Goal: Task Accomplishment & Management: Use online tool/utility

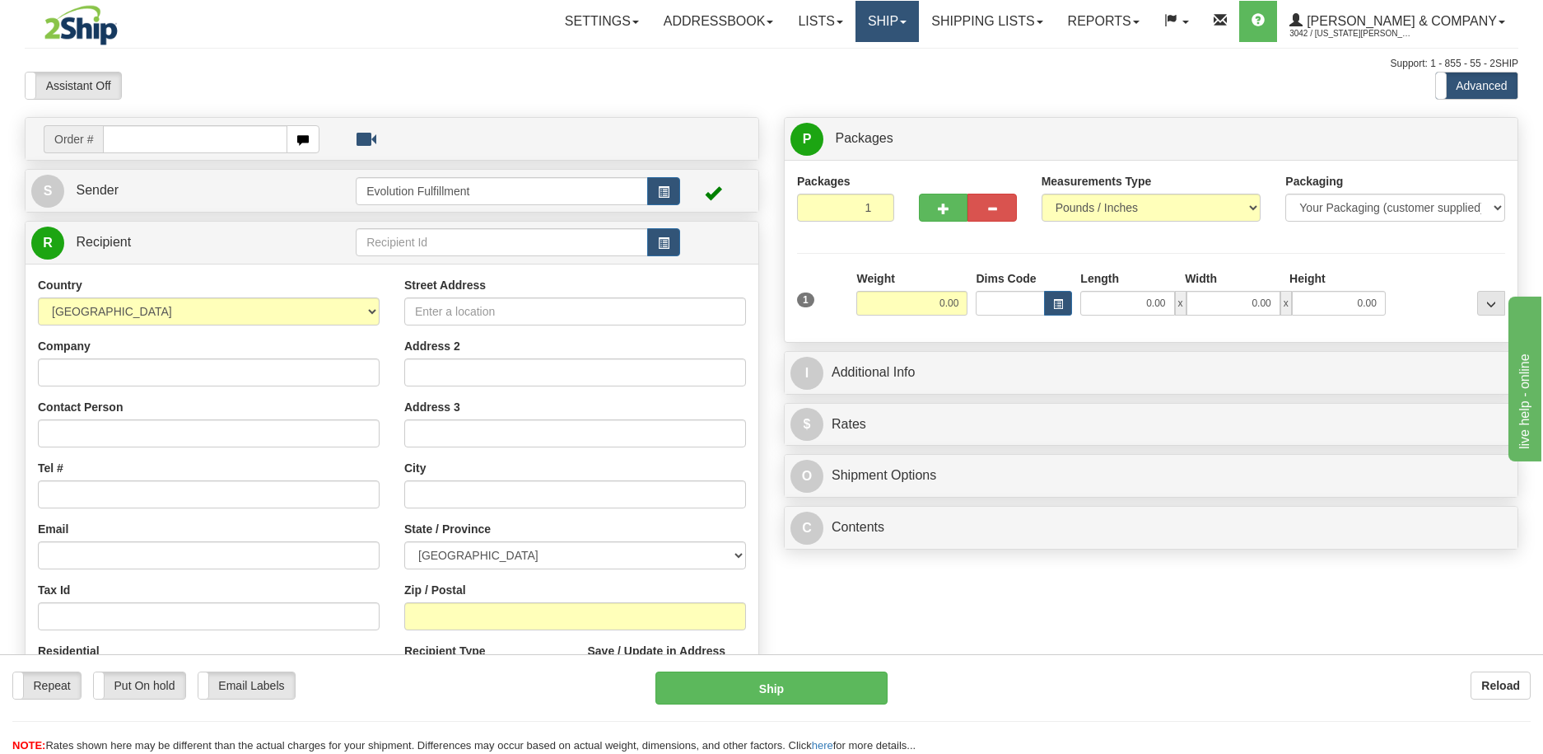
click at [919, 9] on link "Ship" at bounding box center [887, 21] width 63 height 41
click at [885, 68] on link "OnHold / Order Queue" at bounding box center [843, 78] width 149 height 21
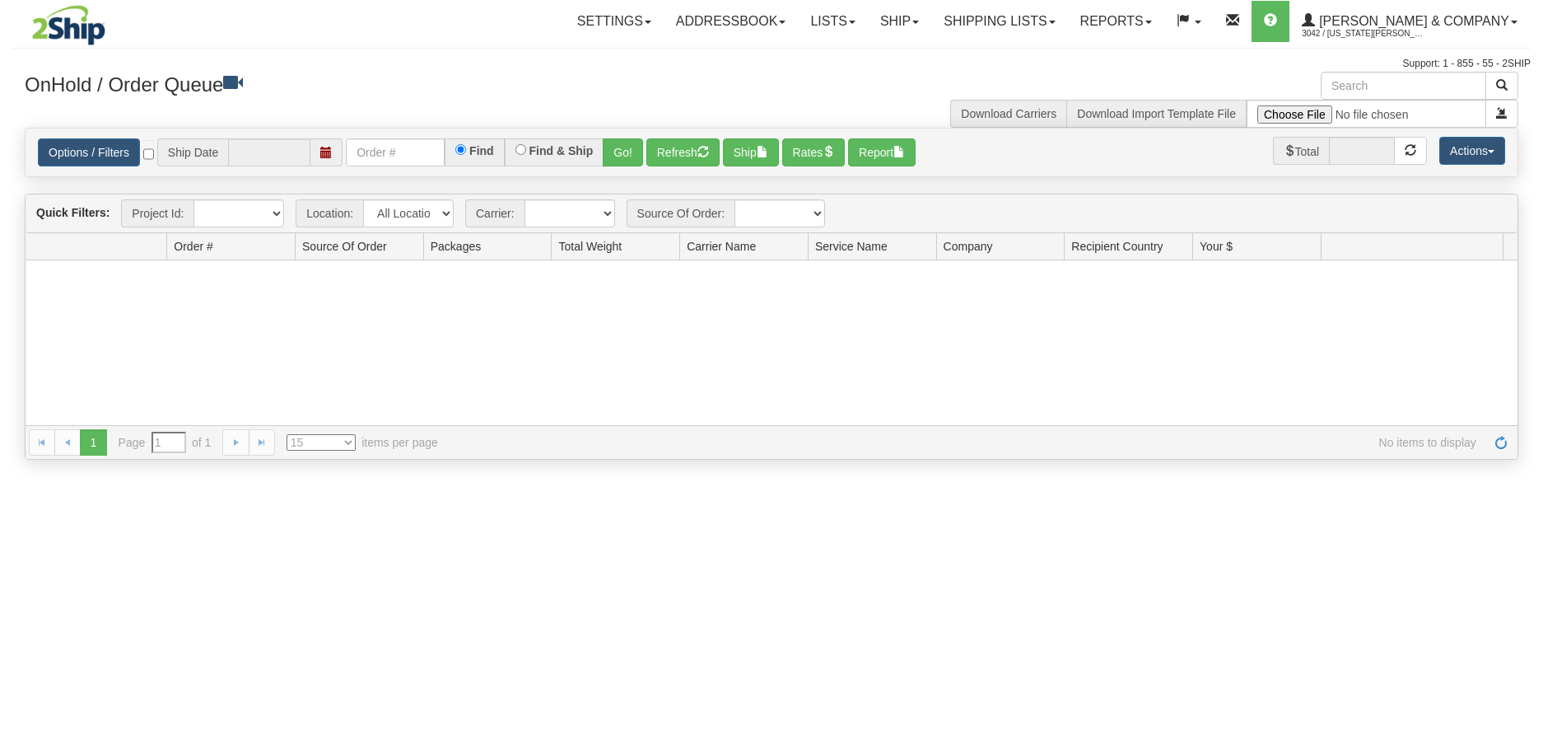
type input "[DATE]"
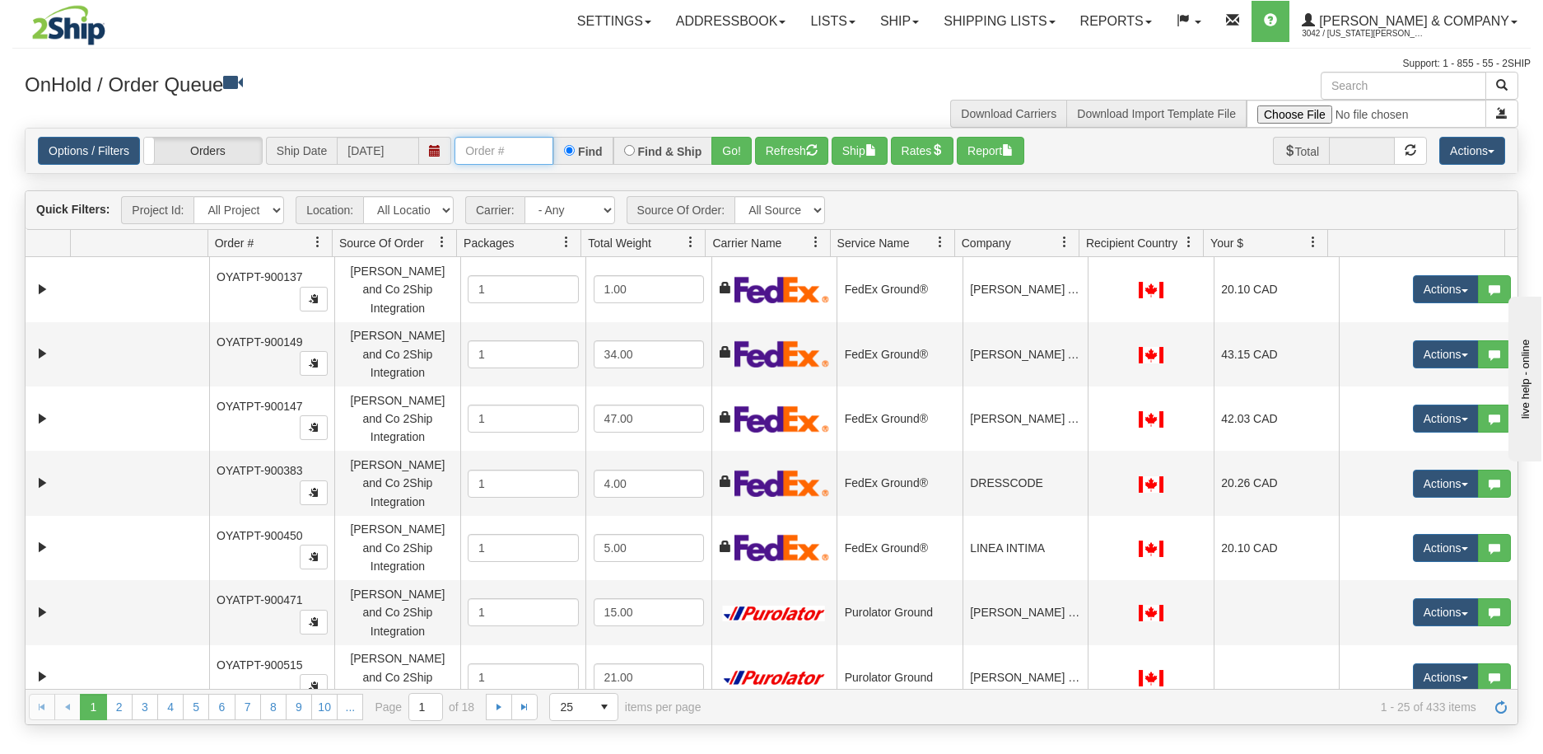
click at [510, 150] on input "text" at bounding box center [504, 151] width 99 height 28
type input "903000"
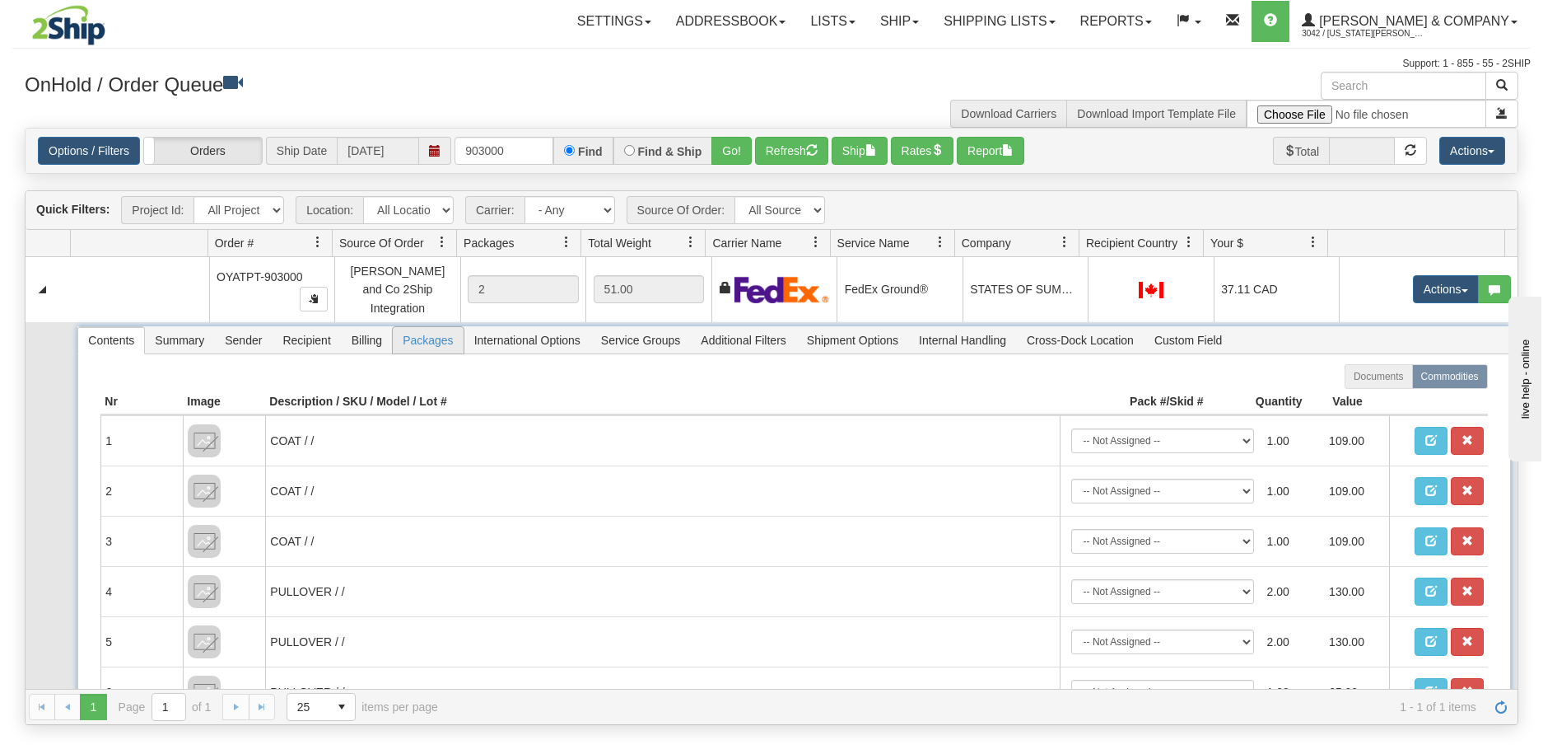
click at [402, 329] on span "Packages" at bounding box center [428, 340] width 70 height 26
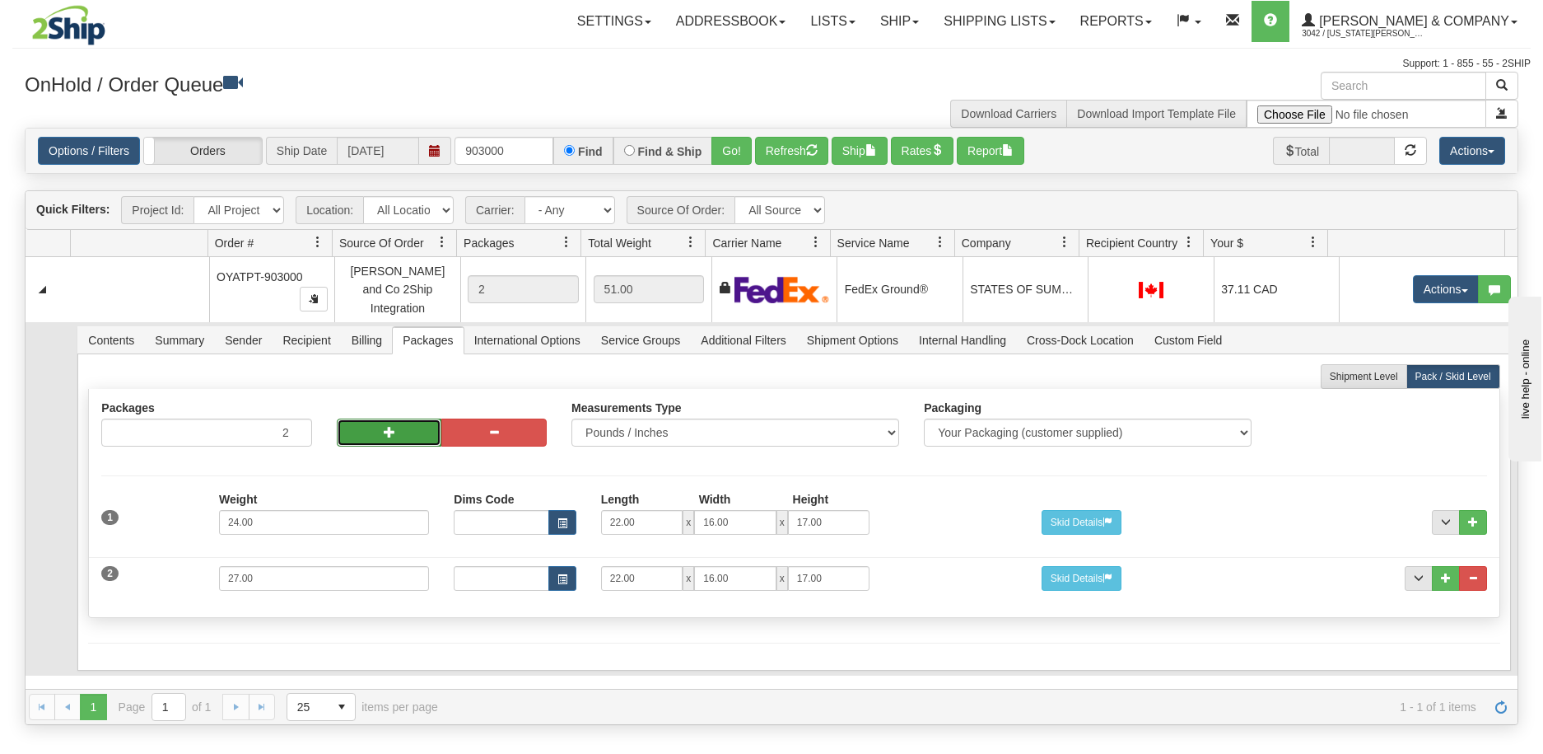
click at [371, 418] on button "button" at bounding box center [389, 432] width 105 height 28
type input "4"
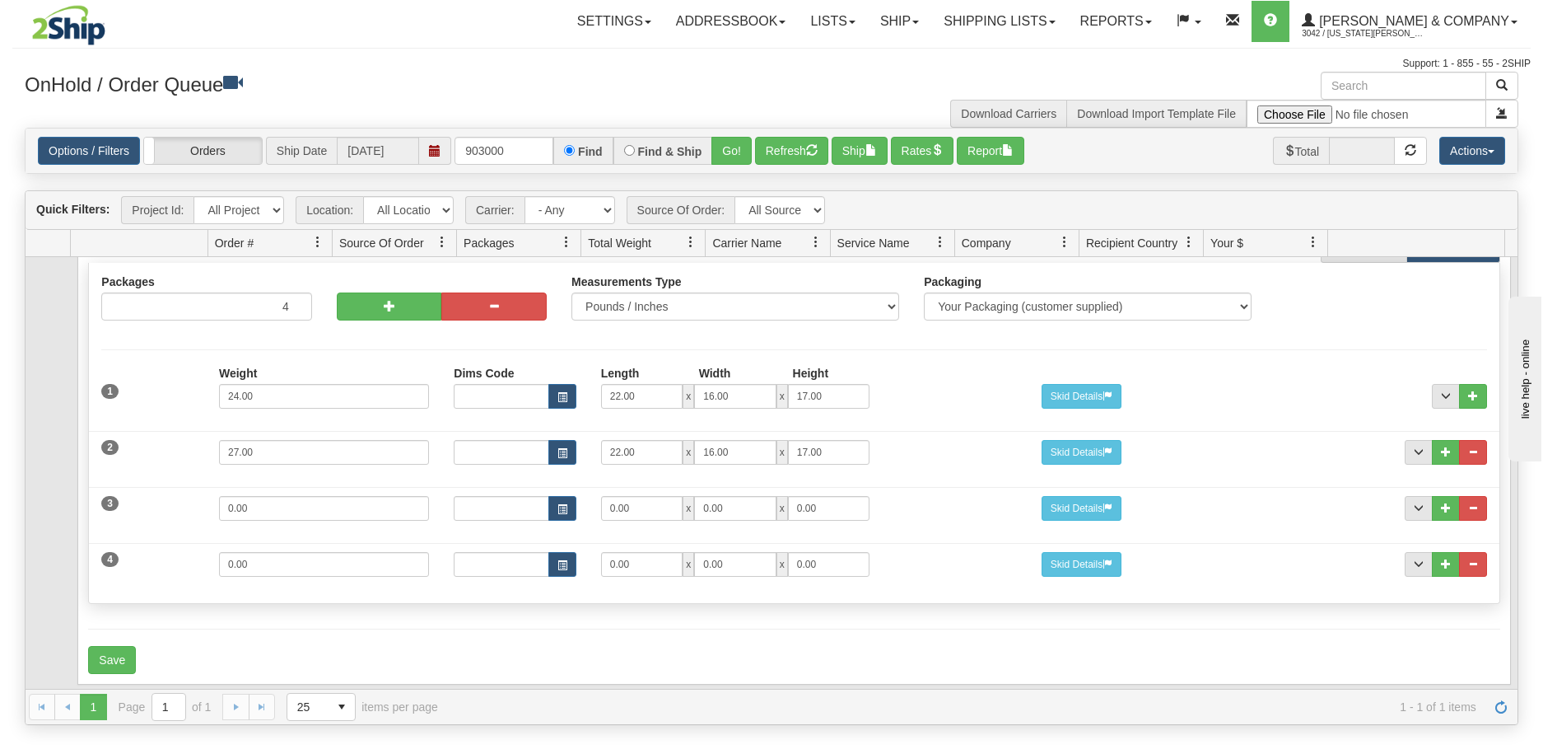
scroll to position [127, 0]
click at [1472, 551] on button "..." at bounding box center [1473, 563] width 28 height 25
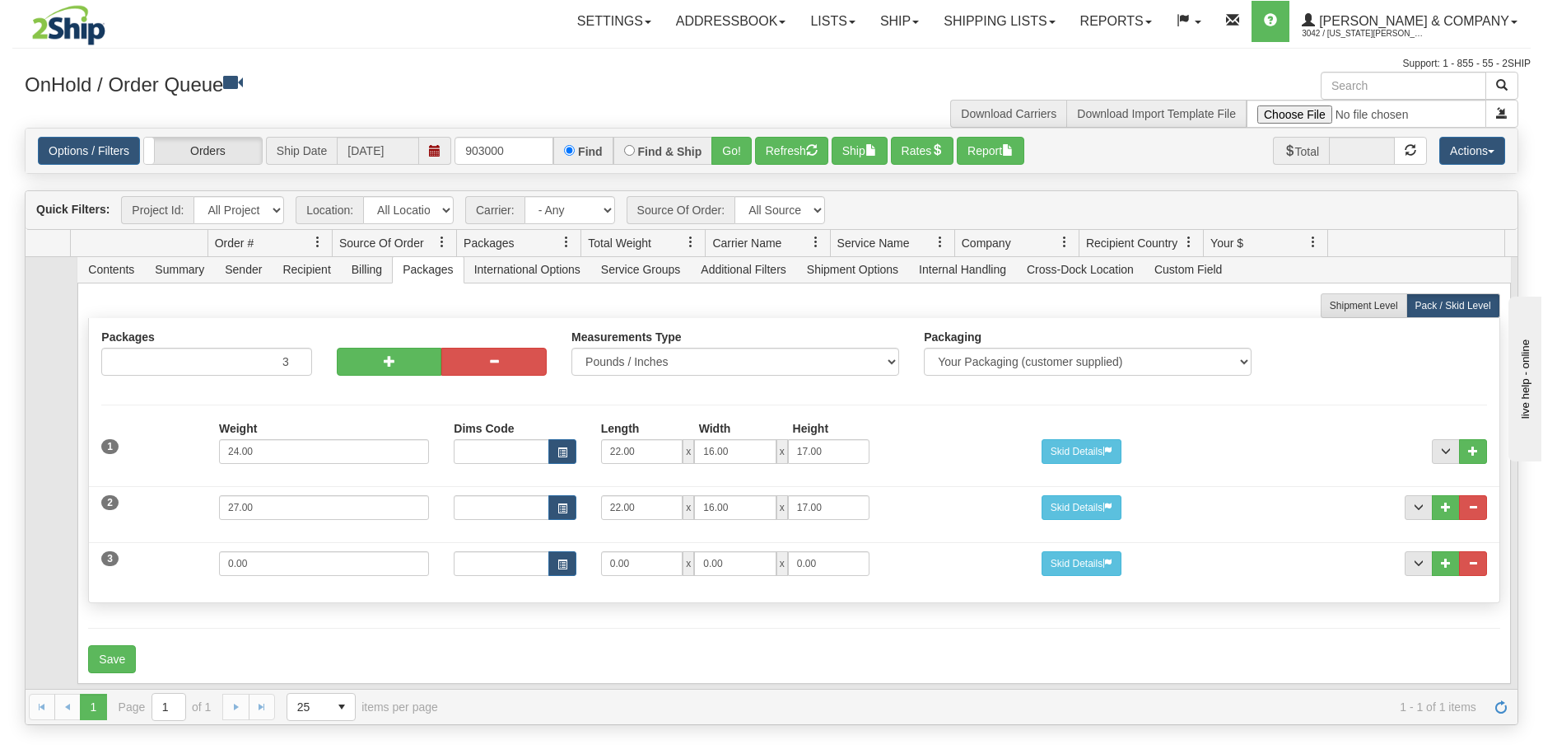
scroll to position [71, 0]
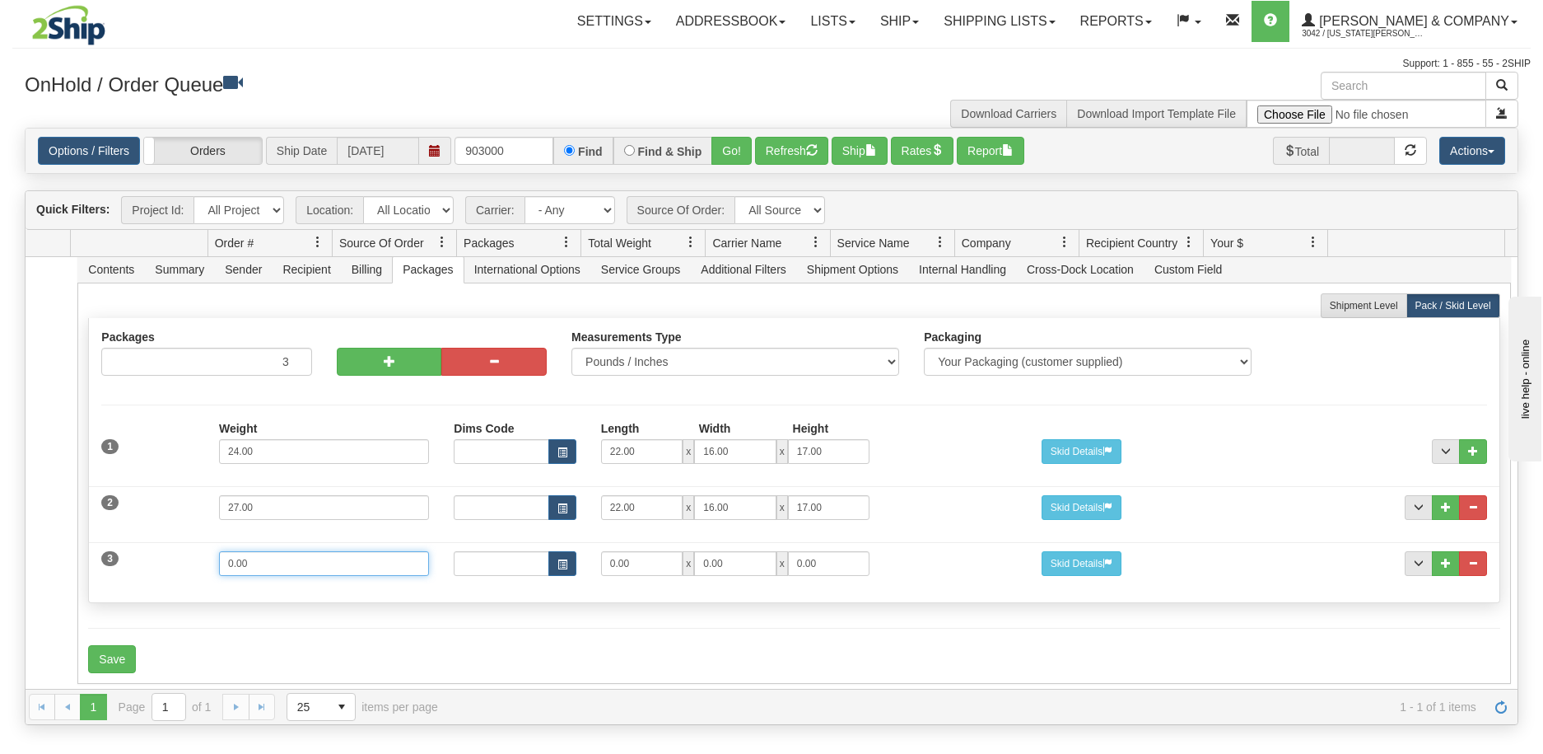
drag, startPoint x: 344, startPoint y: 559, endPoint x: -21, endPoint y: 561, distance: 364.8
click at [0, 561] on html "Toggle navigation Settings Shipping Preferences New Recipients" at bounding box center [771, 377] width 1543 height 754
type input "19"
type input "20"
type input "16"
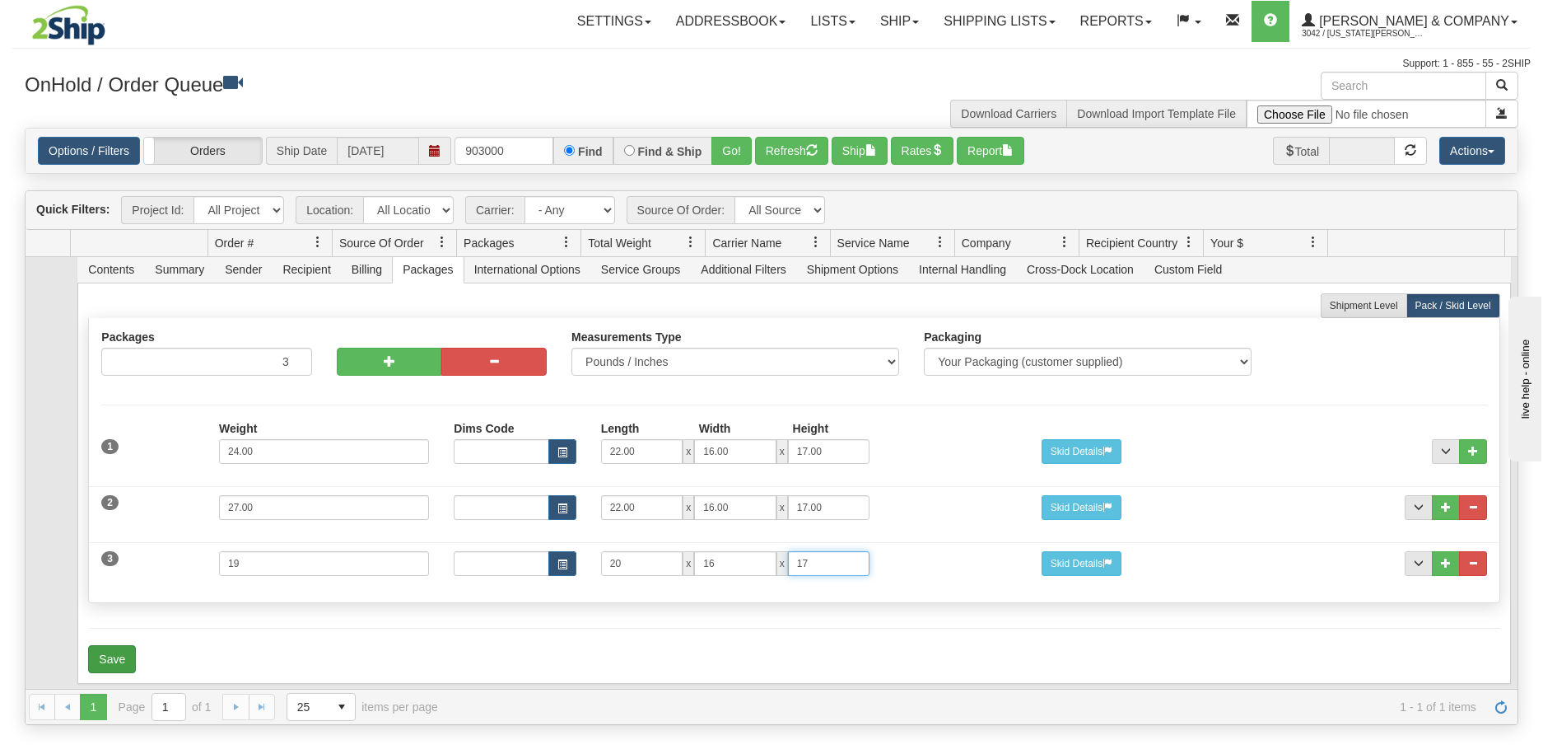
type input "17"
click at [112, 649] on button "Save" at bounding box center [112, 659] width 48 height 28
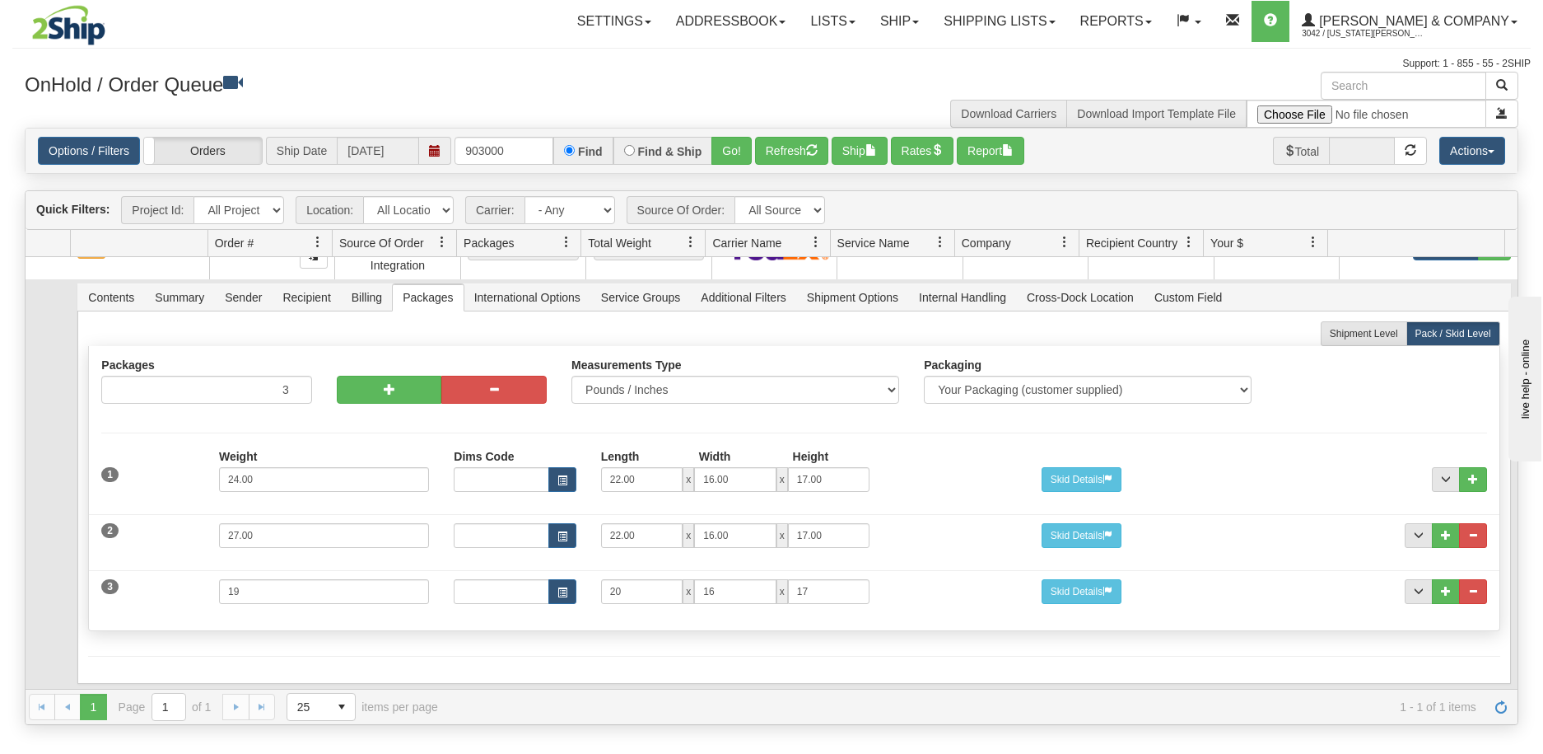
scroll to position [0, 0]
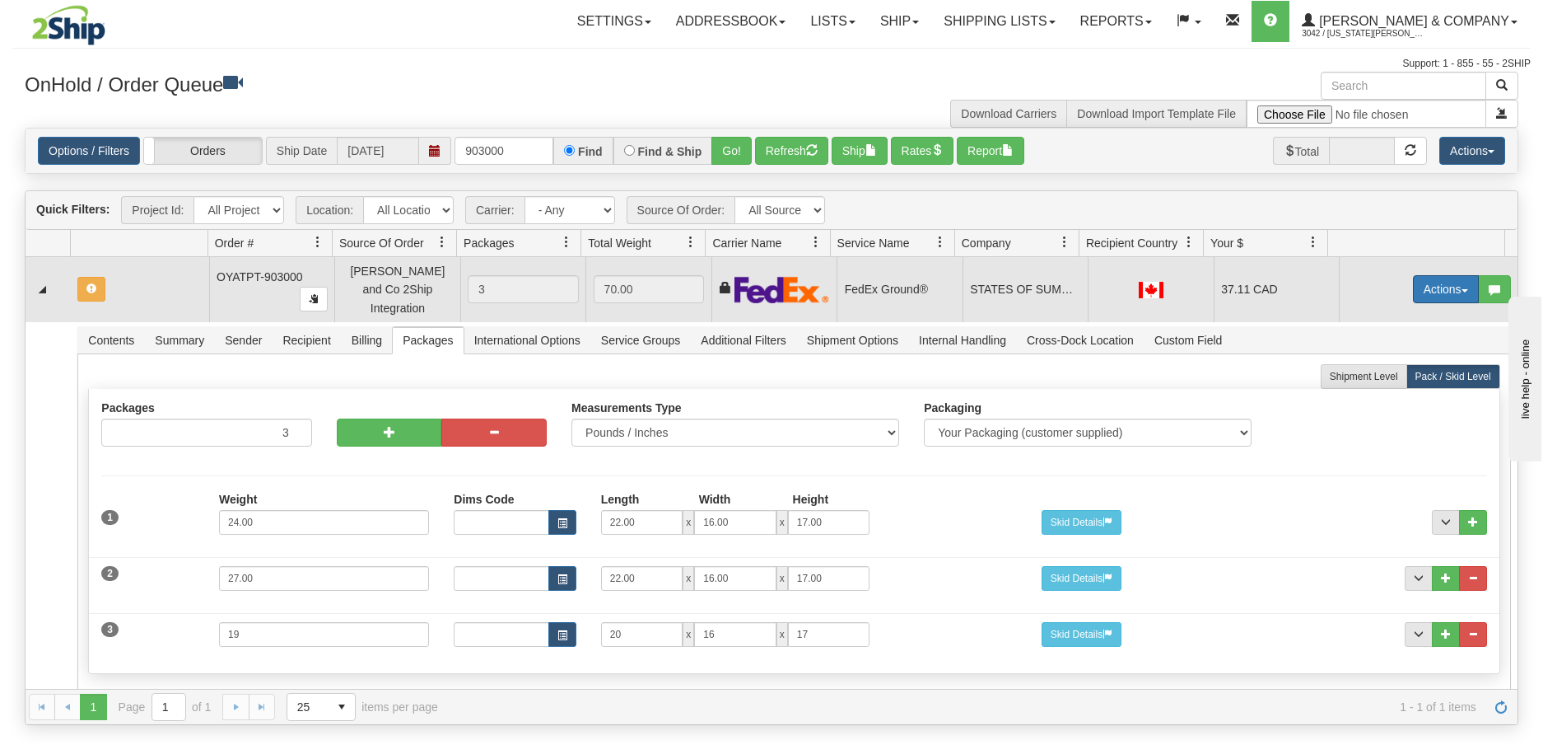
click at [1429, 276] on button "Actions" at bounding box center [1446, 289] width 66 height 28
click at [1397, 336] on span "Refresh Rates" at bounding box center [1405, 341] width 85 height 13
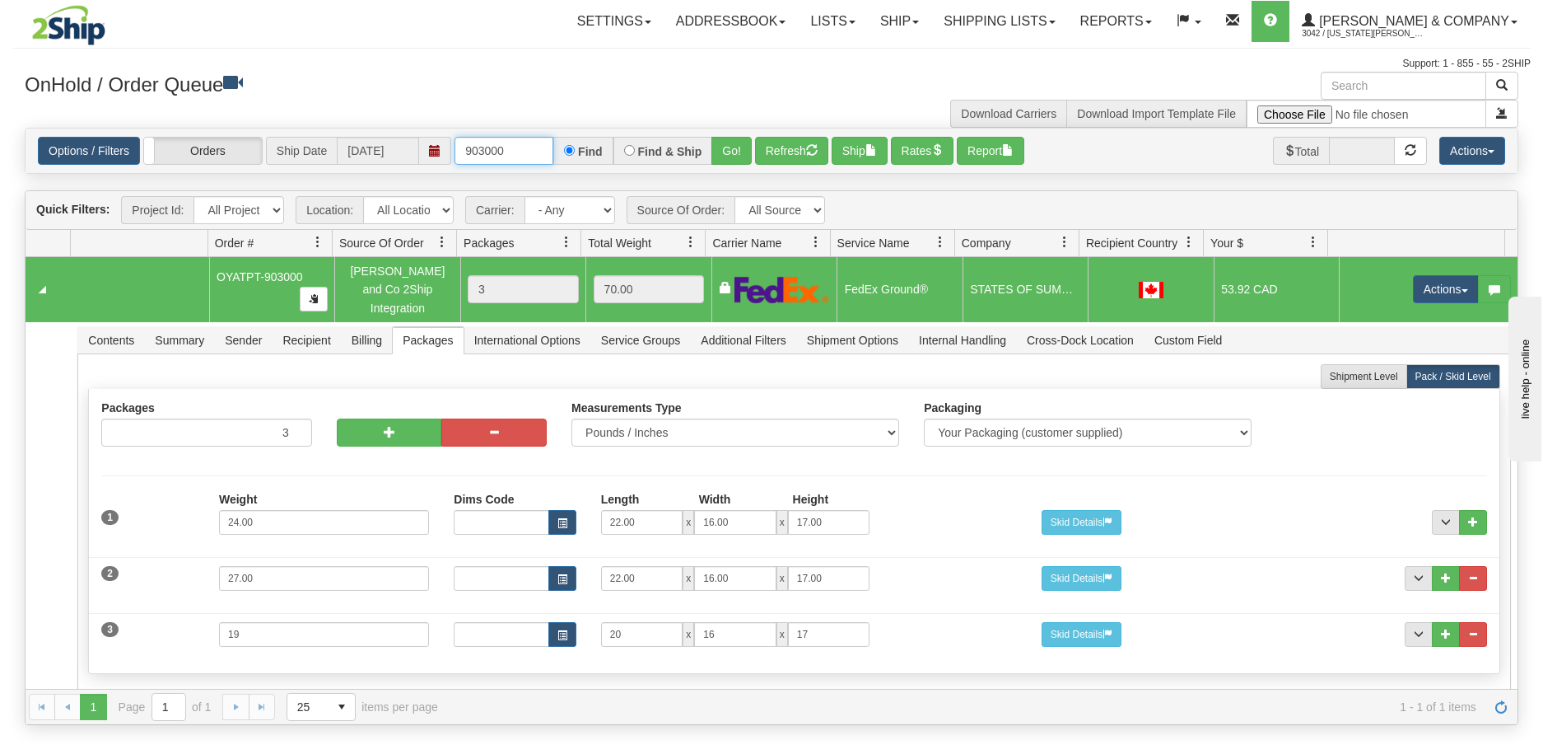
drag, startPoint x: 523, startPoint y: 148, endPoint x: 465, endPoint y: 161, distance: 59.0
click at [465, 161] on input "903000" at bounding box center [504, 151] width 99 height 28
click at [726, 152] on button "Go!" at bounding box center [732, 151] width 40 height 28
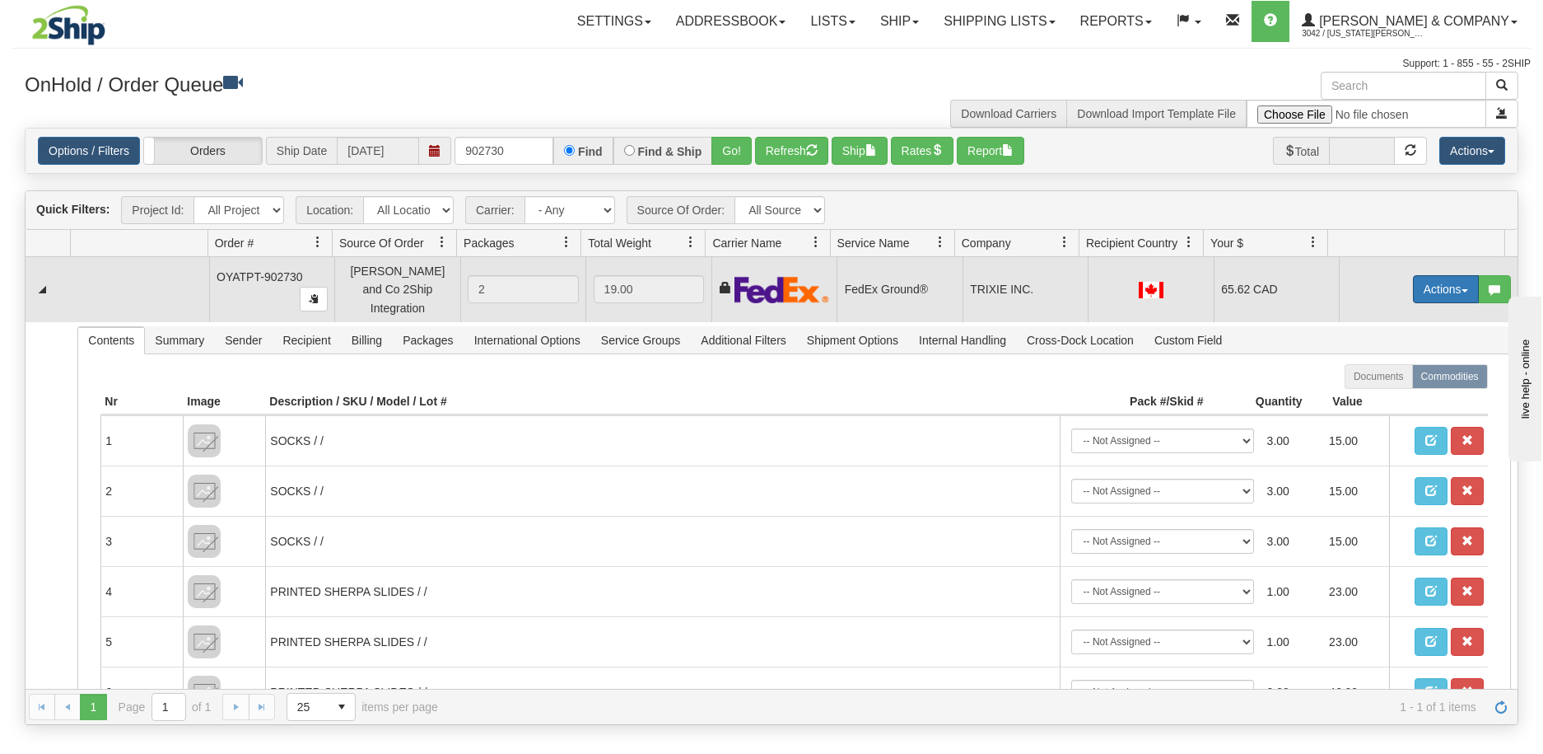
click at [1424, 284] on button "Actions" at bounding box center [1446, 289] width 66 height 28
click at [1391, 341] on span "Refresh Rates" at bounding box center [1405, 341] width 85 height 13
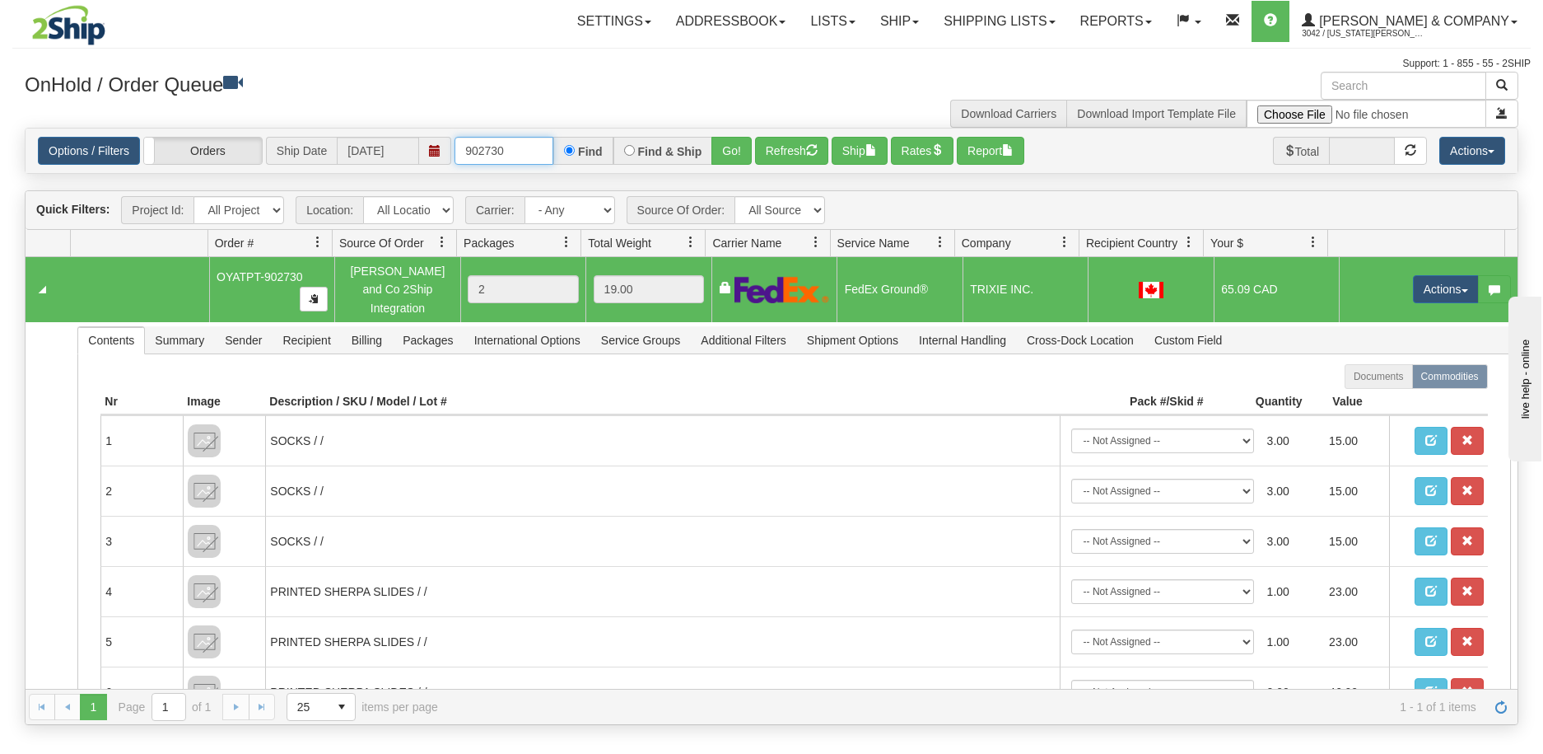
drag, startPoint x: 516, startPoint y: 154, endPoint x: 500, endPoint y: 156, distance: 16.7
click at [500, 156] on input "902730" at bounding box center [504, 151] width 99 height 28
click at [729, 151] on button "Go!" at bounding box center [732, 151] width 40 height 28
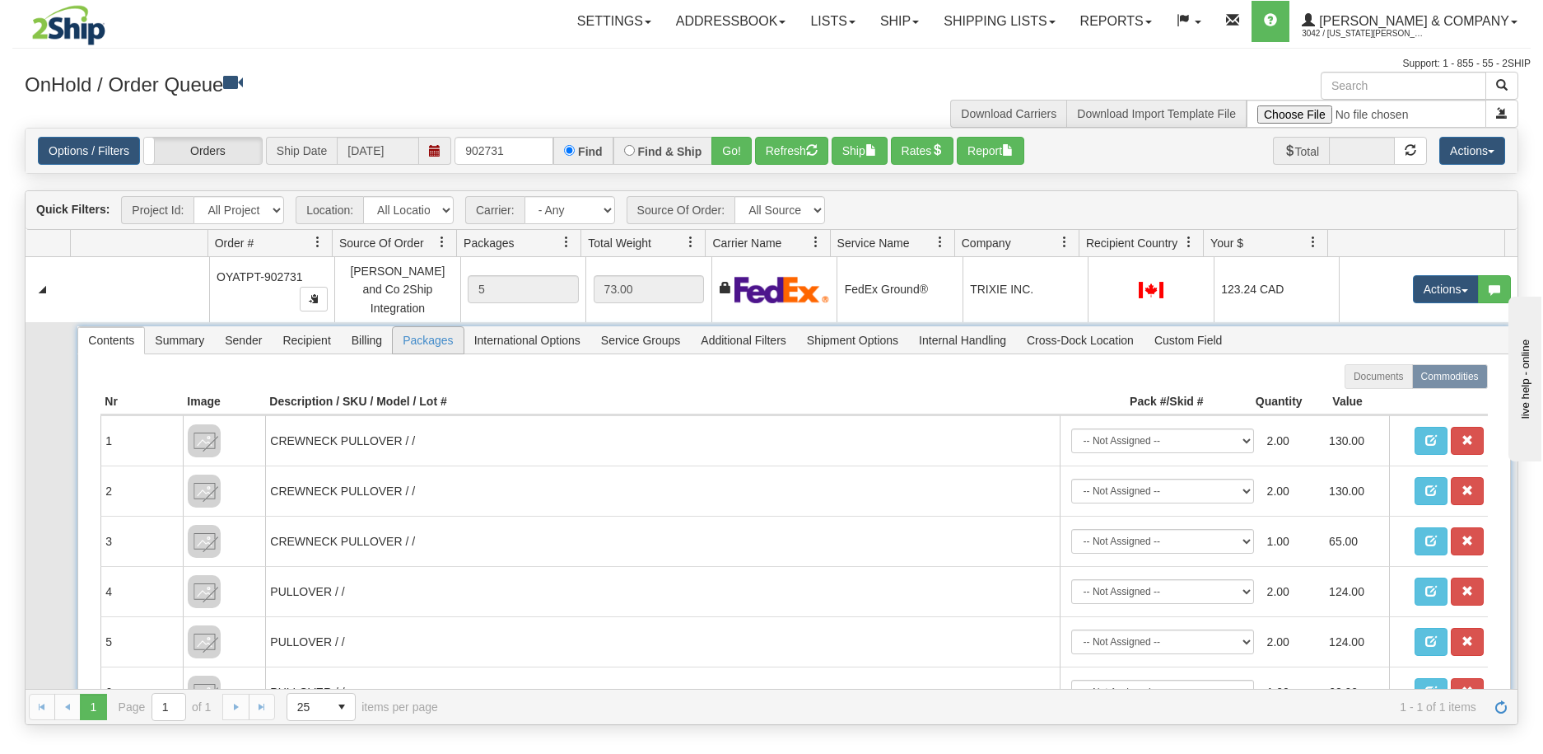
click at [436, 330] on span "Packages" at bounding box center [428, 340] width 70 height 26
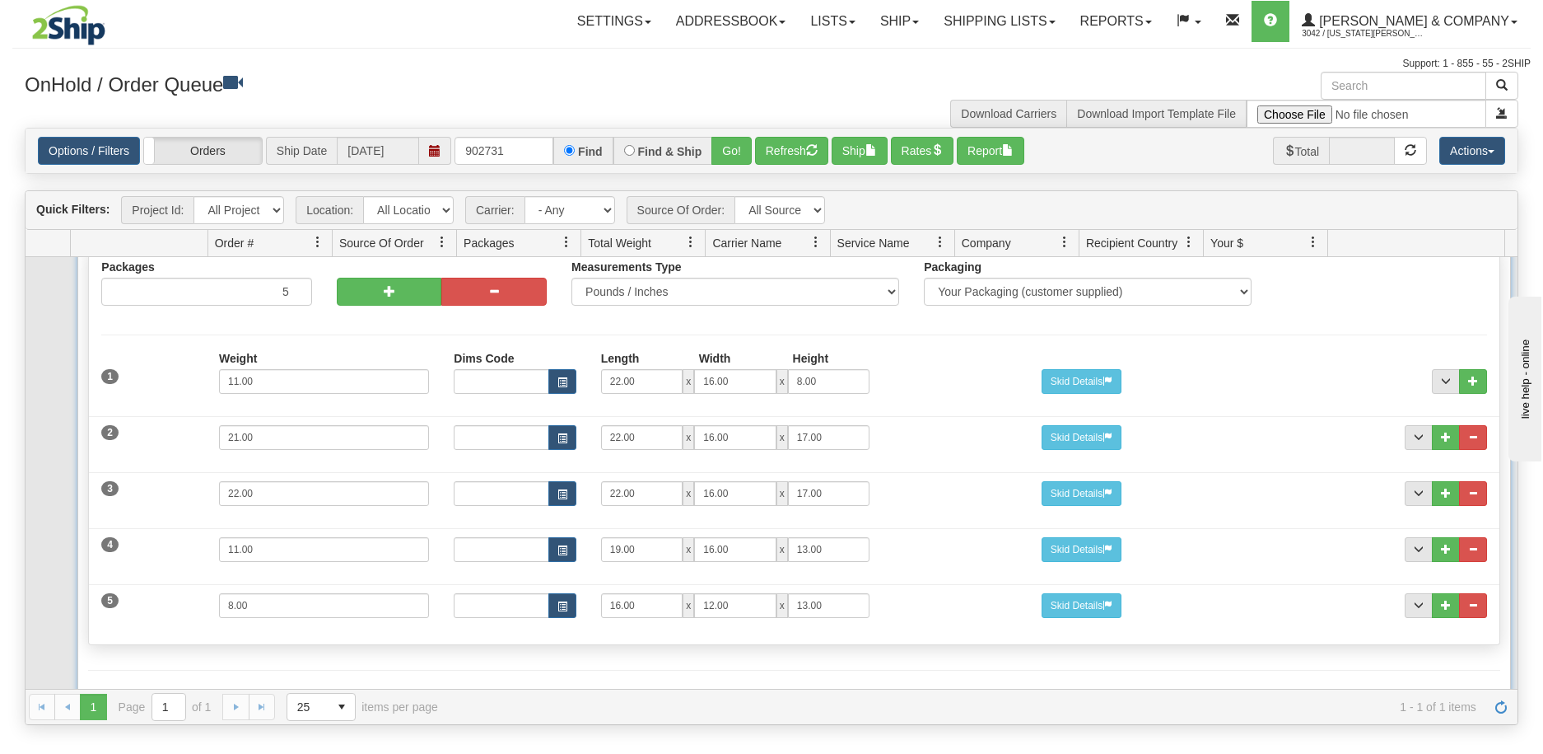
scroll to position [155, 0]
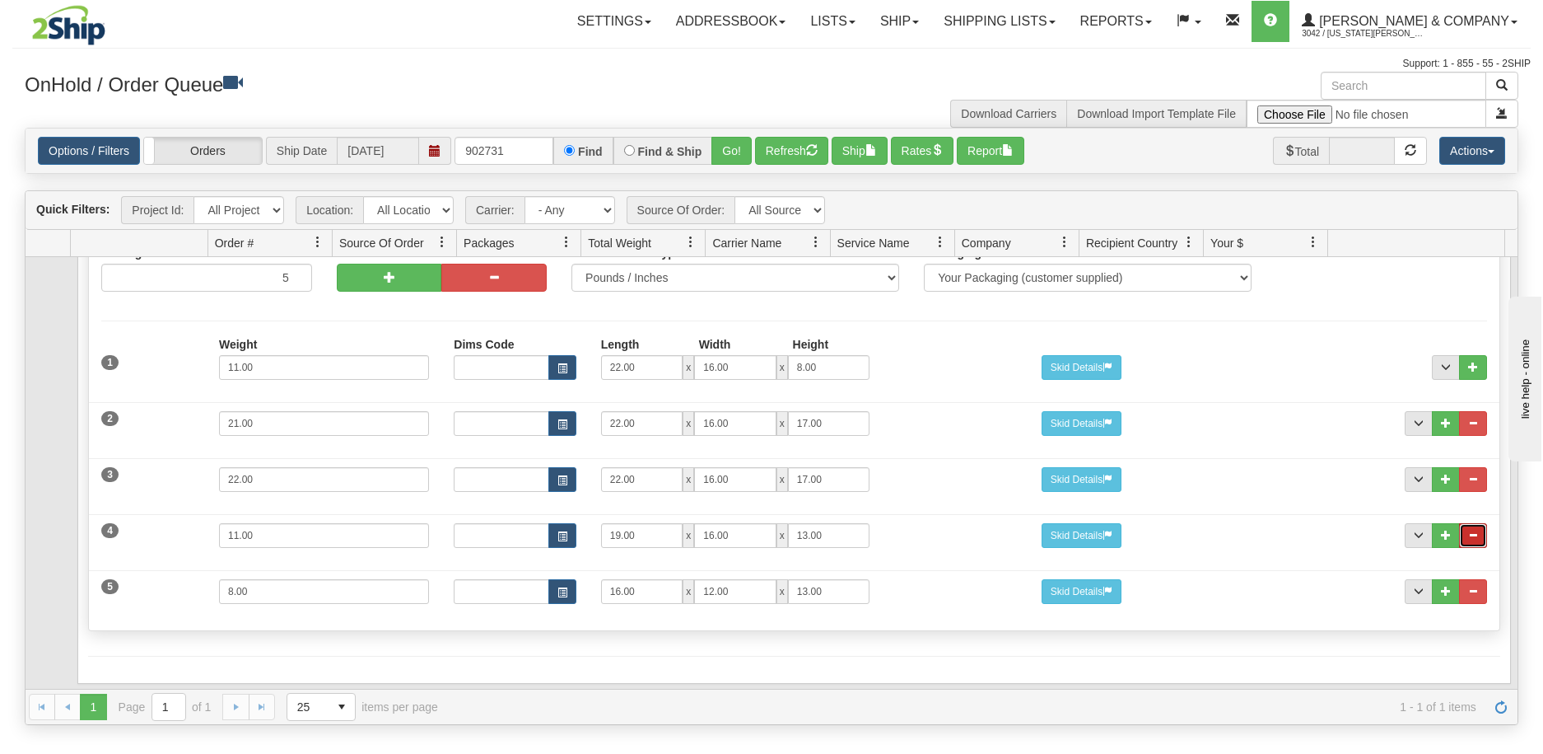
click at [1467, 525] on button "..." at bounding box center [1473, 535] width 28 height 25
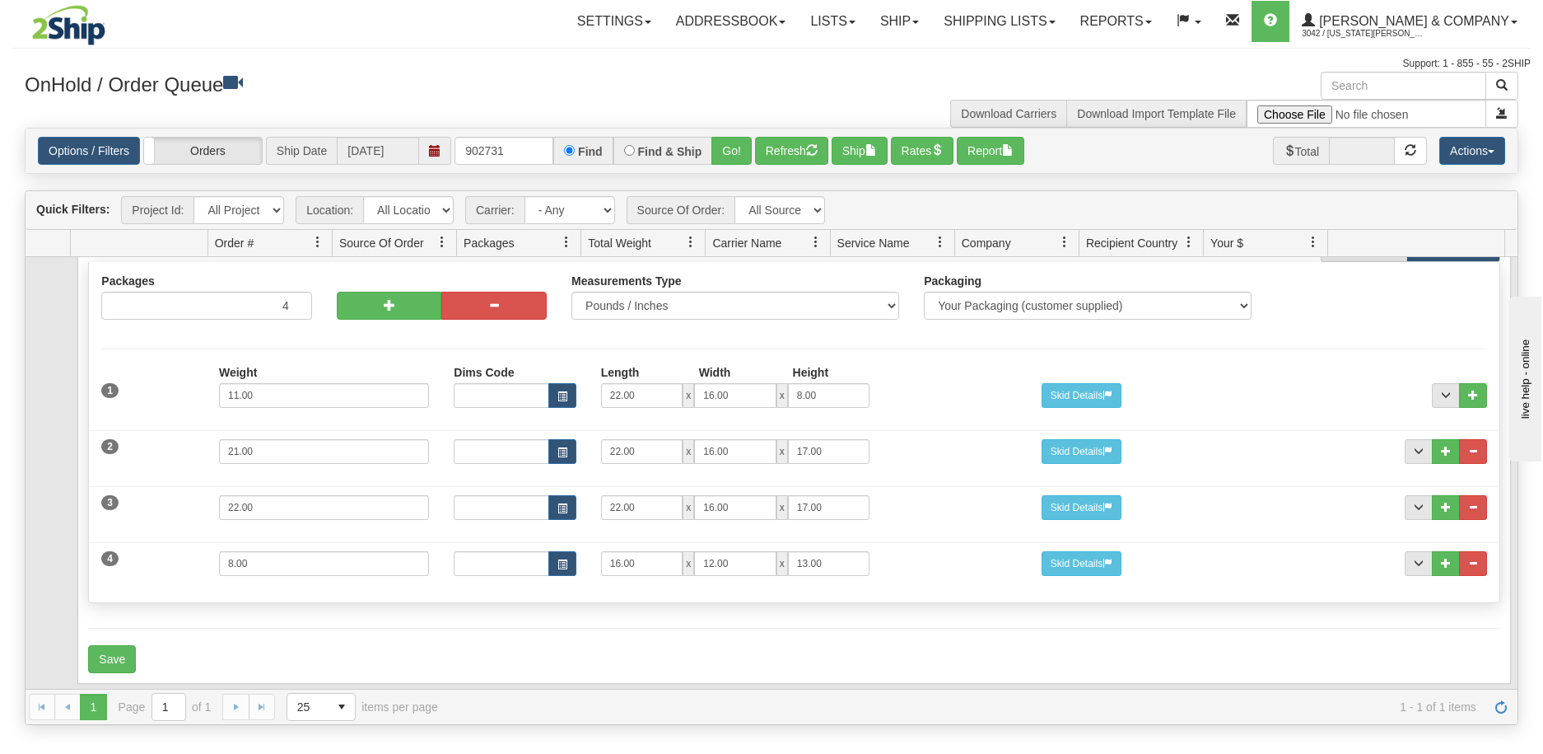
scroll to position [127, 0]
click at [1467, 557] on button "..." at bounding box center [1473, 563] width 28 height 25
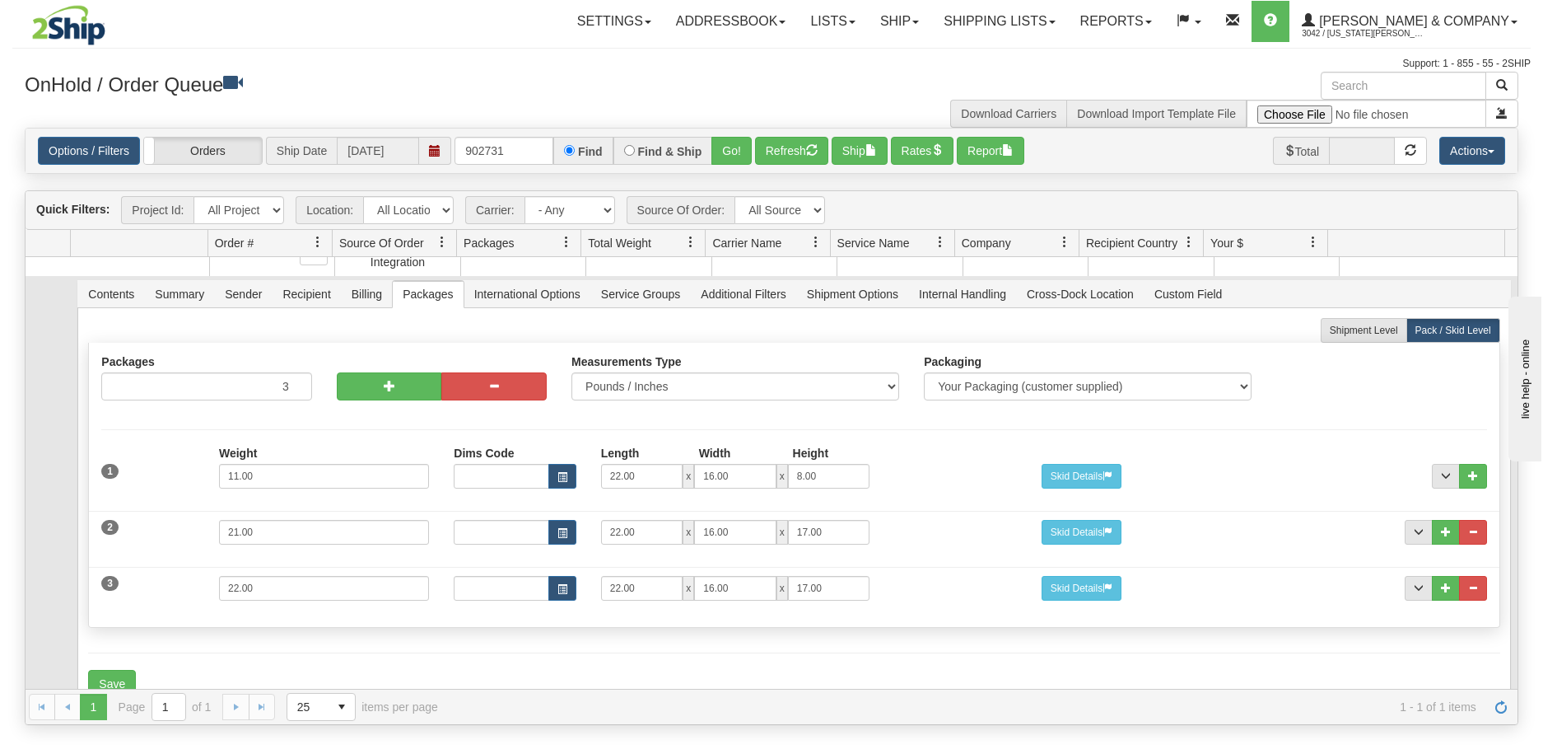
scroll to position [71, 0]
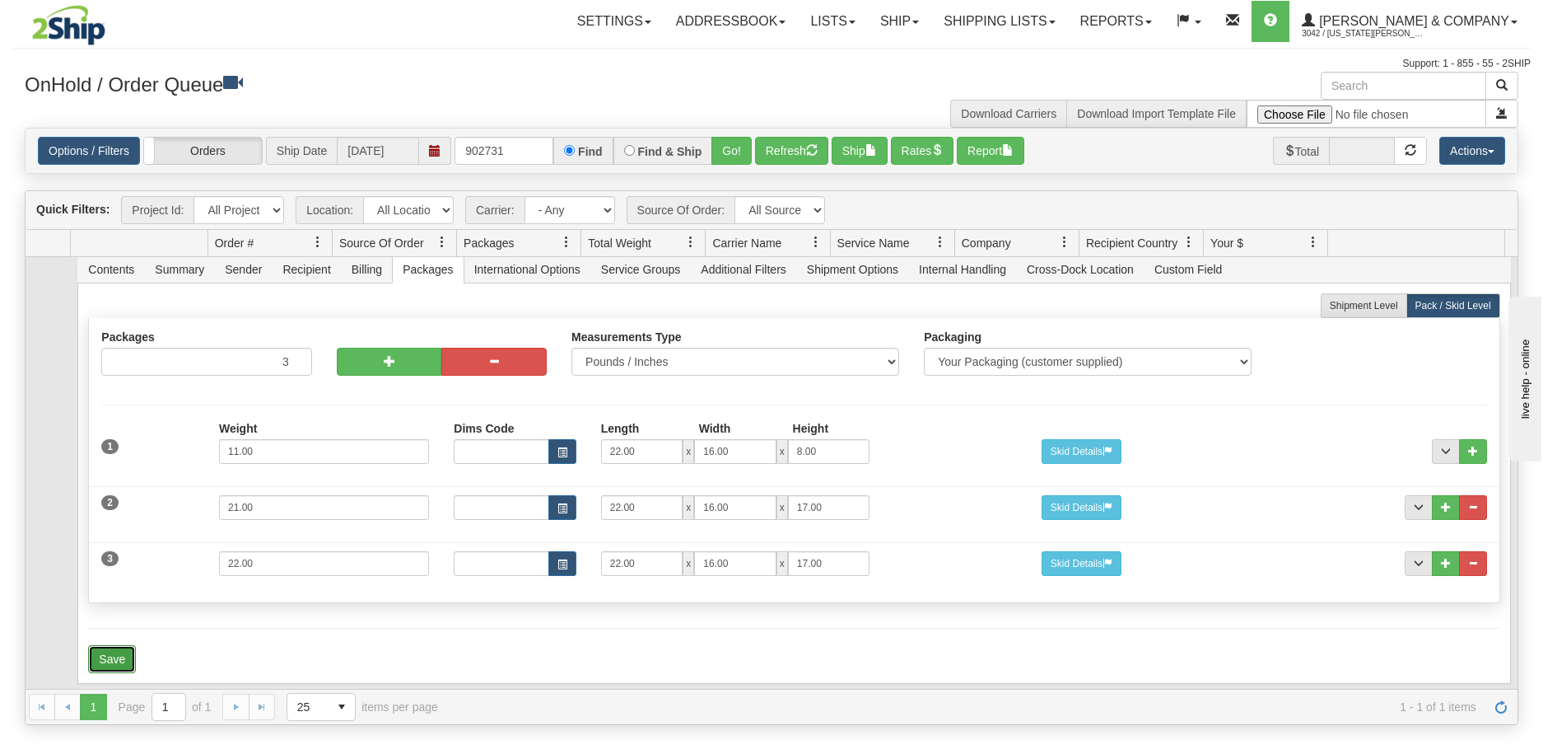
click at [119, 645] on button "Save" at bounding box center [112, 659] width 48 height 28
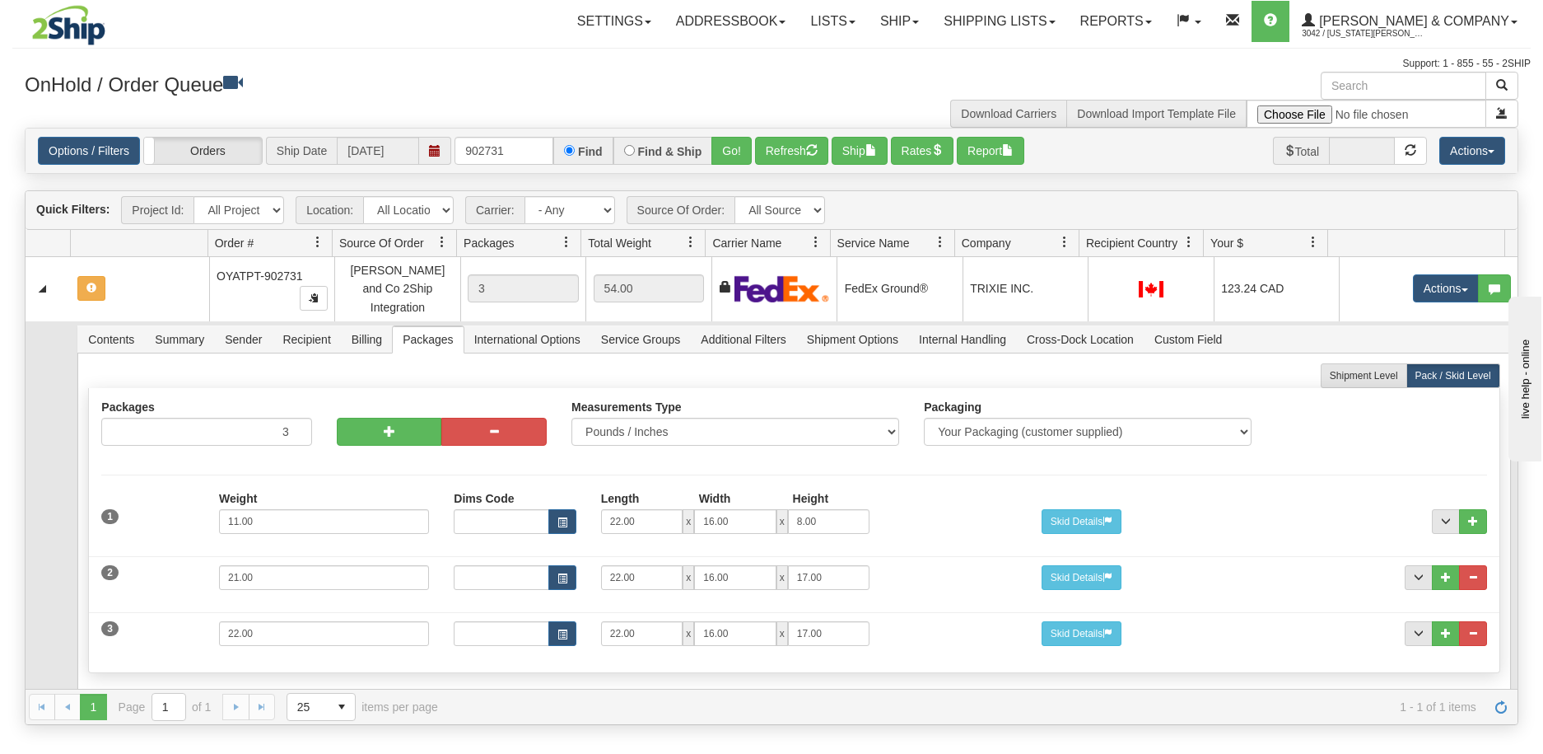
scroll to position [0, 0]
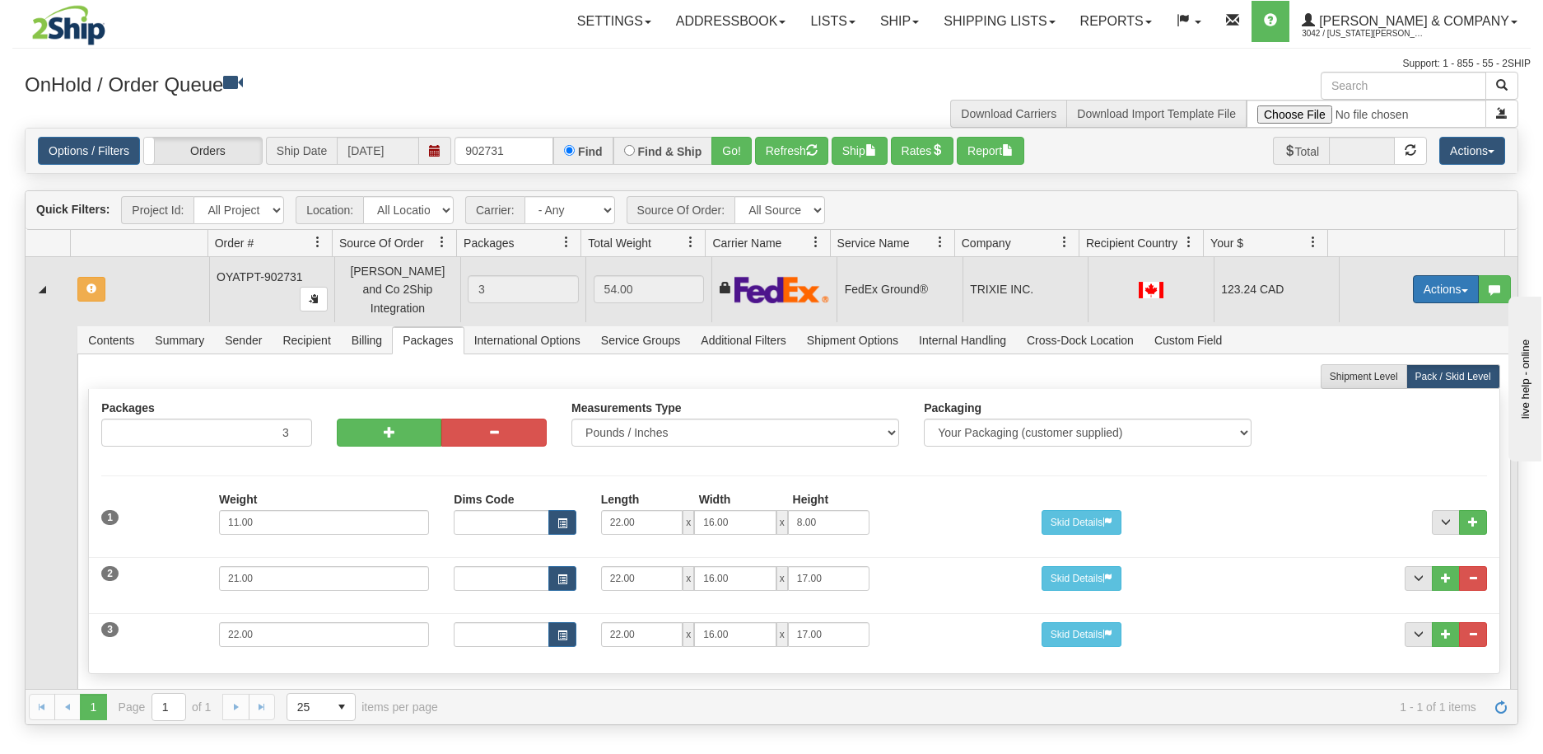
click at [1427, 279] on button "Actions" at bounding box center [1446, 289] width 66 height 28
click at [1396, 338] on span "Refresh Rates" at bounding box center [1405, 341] width 85 height 13
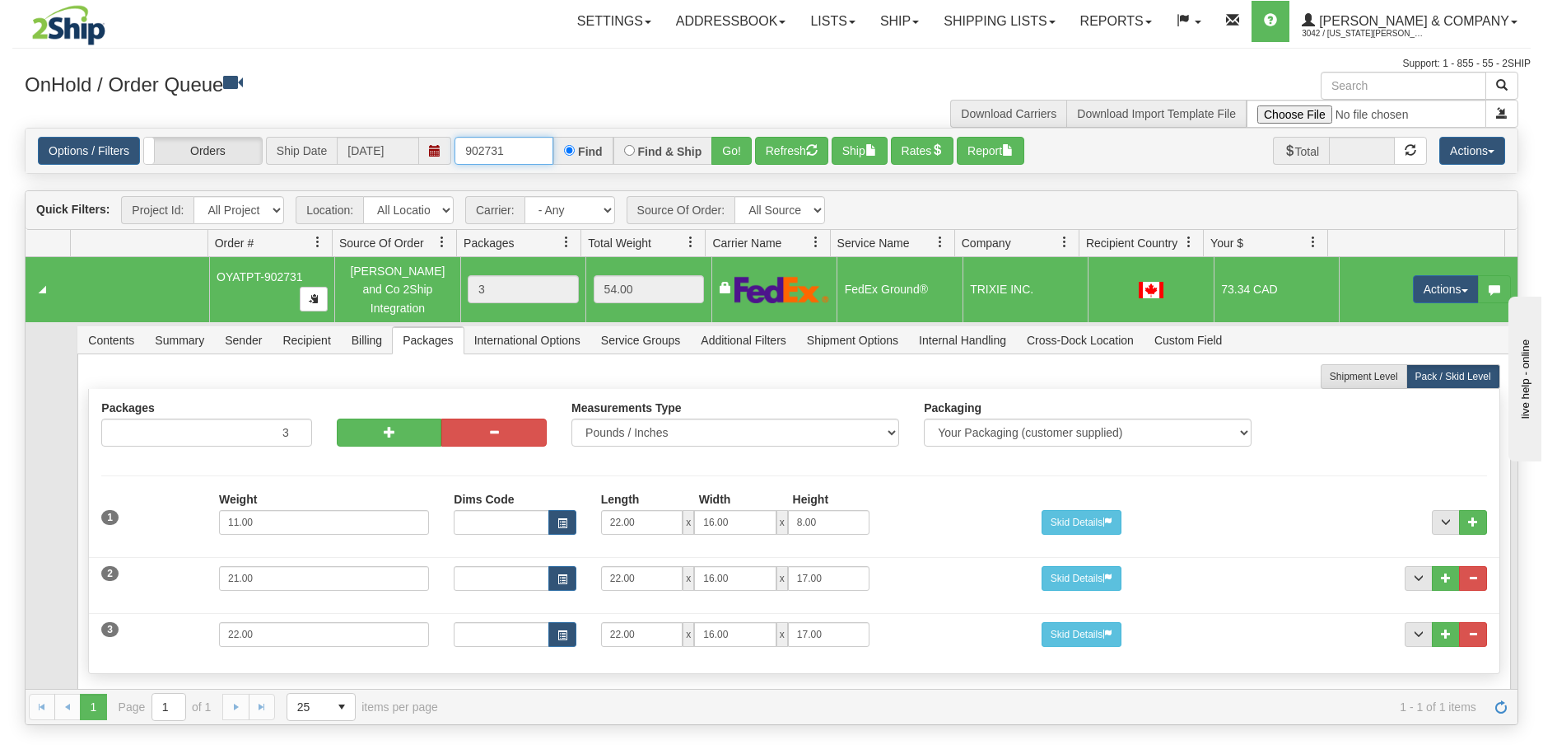
click at [519, 149] on input "902731" at bounding box center [504, 151] width 99 height 28
click at [729, 153] on button "Go!" at bounding box center [732, 151] width 40 height 28
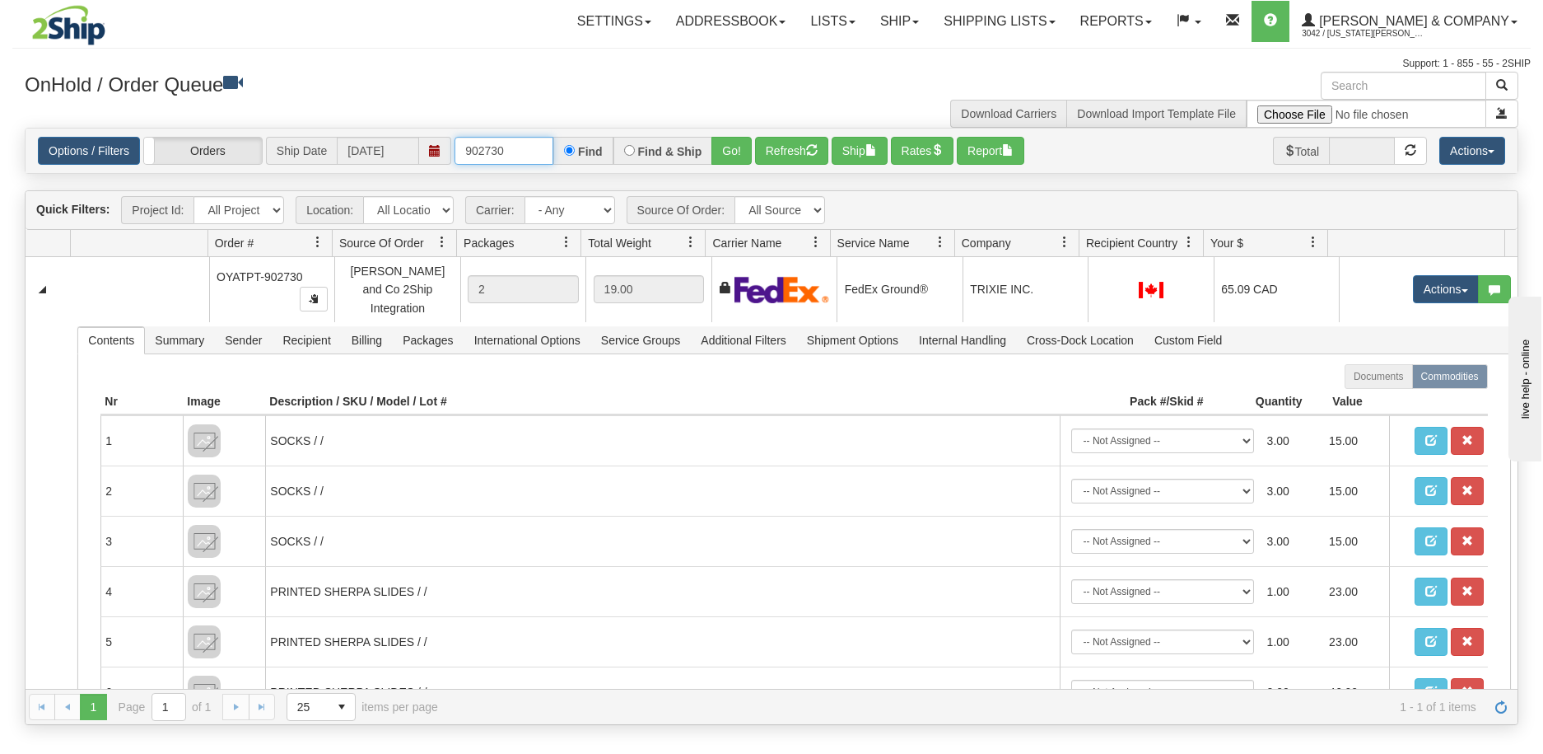
click at [523, 149] on input "902730" at bounding box center [504, 151] width 99 height 28
type input "902731"
click at [729, 157] on button "Go!" at bounding box center [732, 151] width 40 height 28
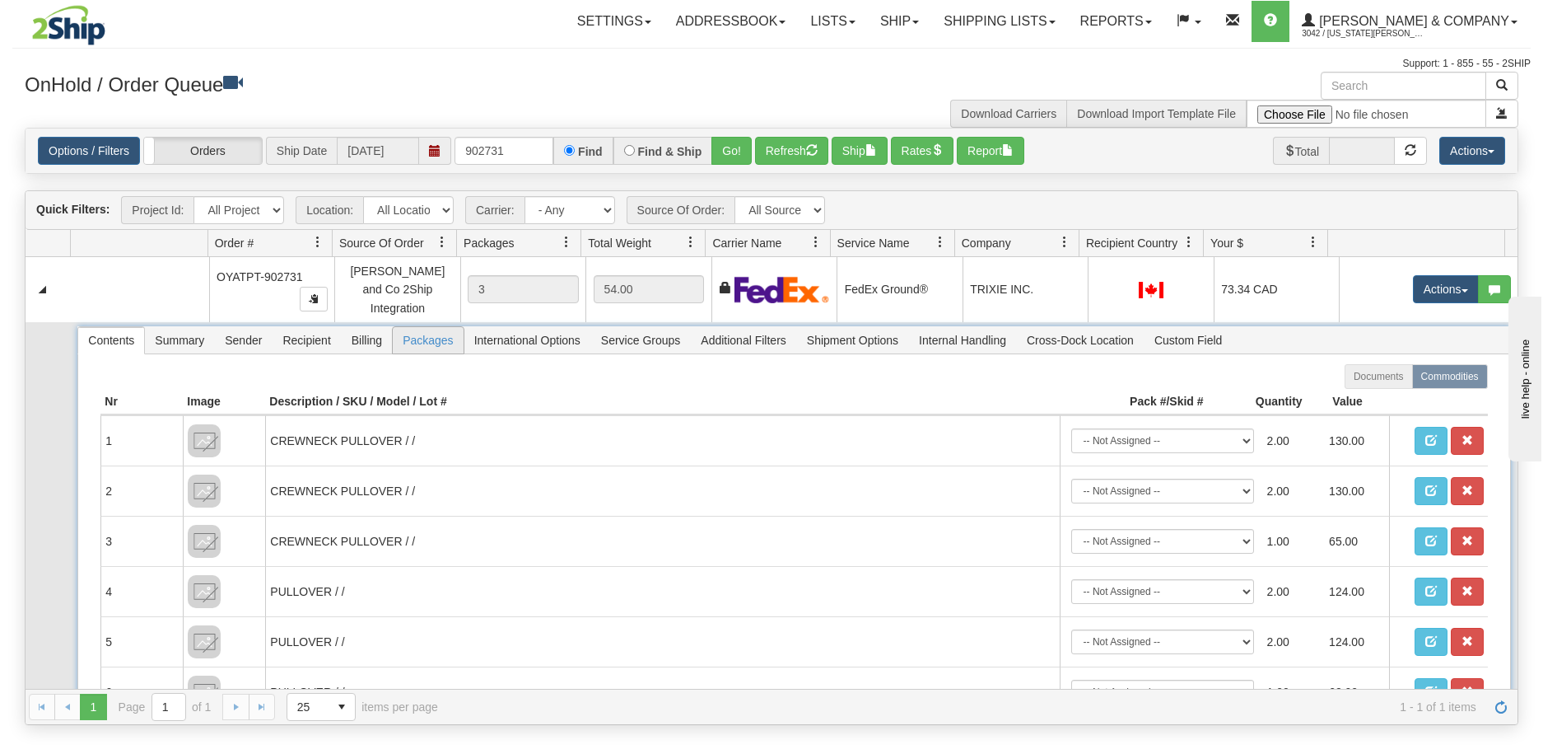
click at [413, 331] on span "Packages" at bounding box center [428, 340] width 70 height 26
